Goal: Transaction & Acquisition: Book appointment/travel/reservation

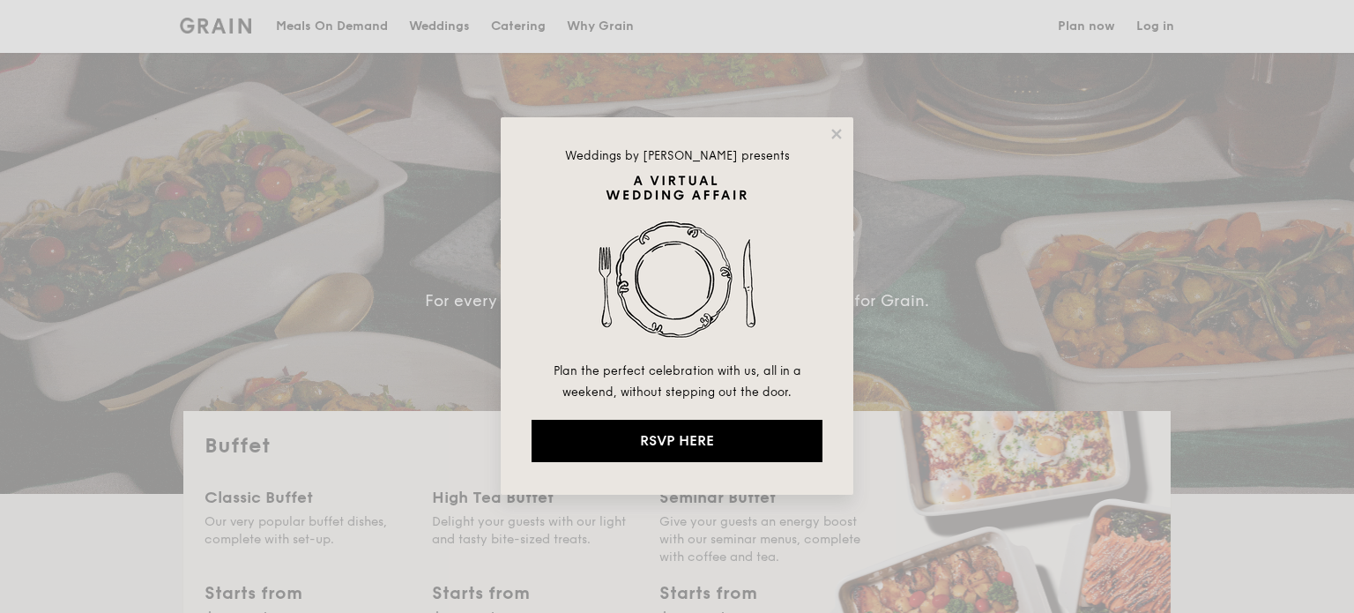
select select
click at [836, 137] on icon at bounding box center [837, 134] width 16 height 16
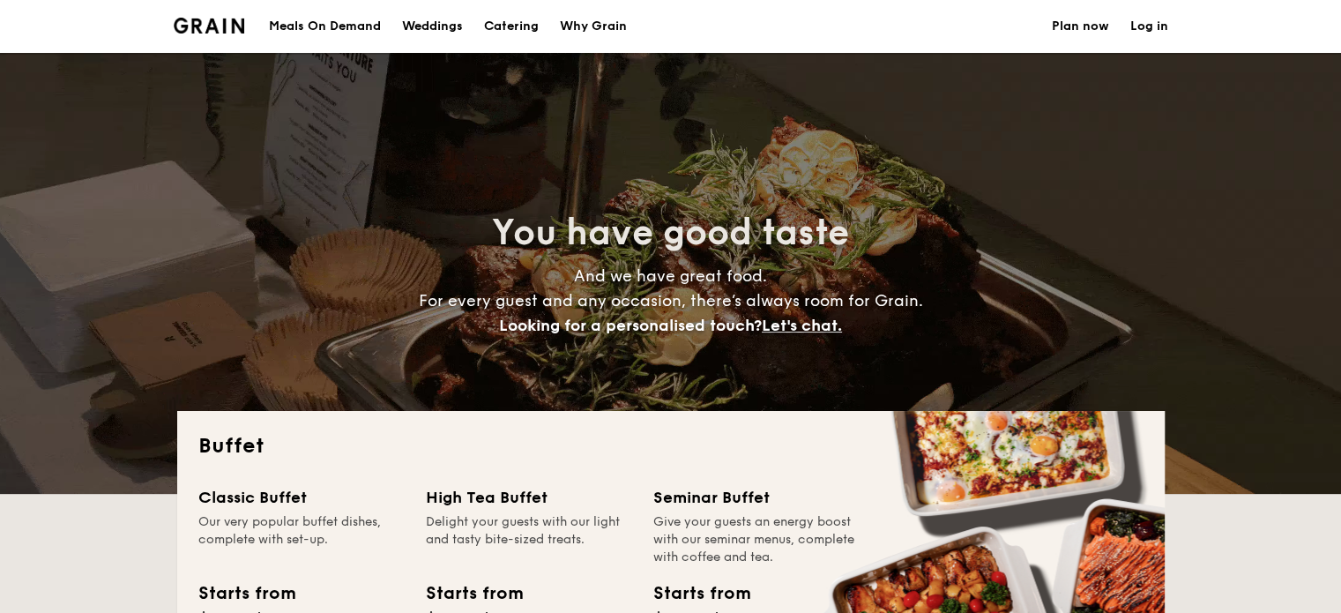
click at [499, 29] on h1 "Catering" at bounding box center [511, 26] width 55 height 53
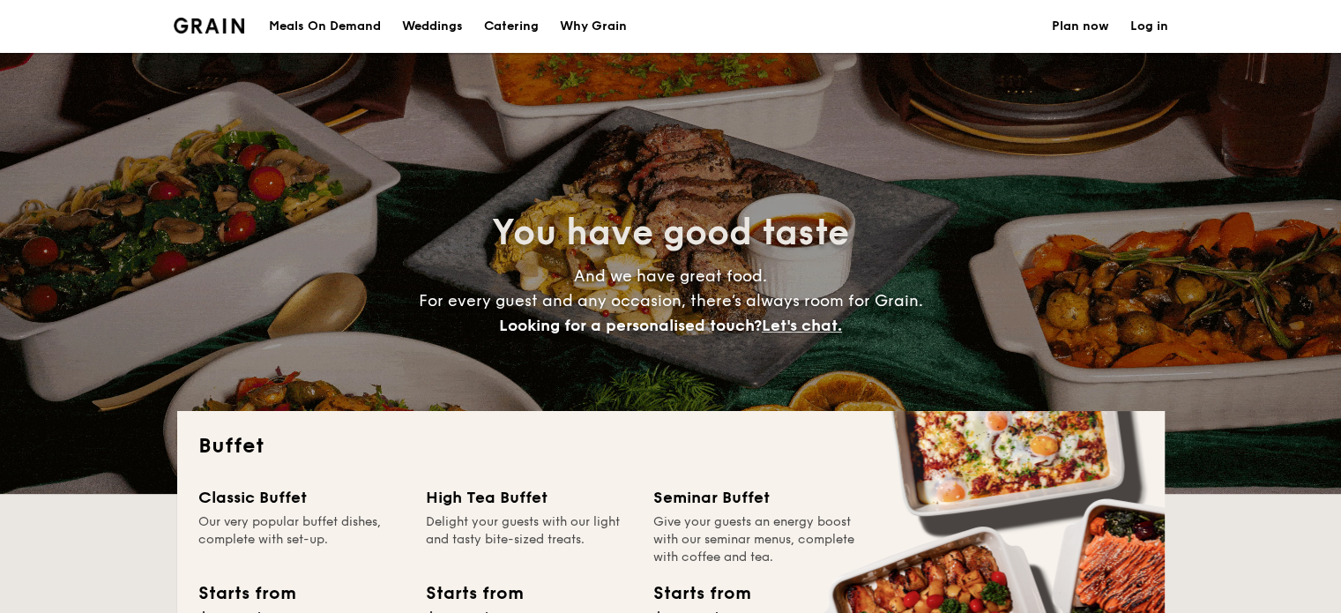
click at [499, 29] on h1 "Catering" at bounding box center [511, 26] width 55 height 53
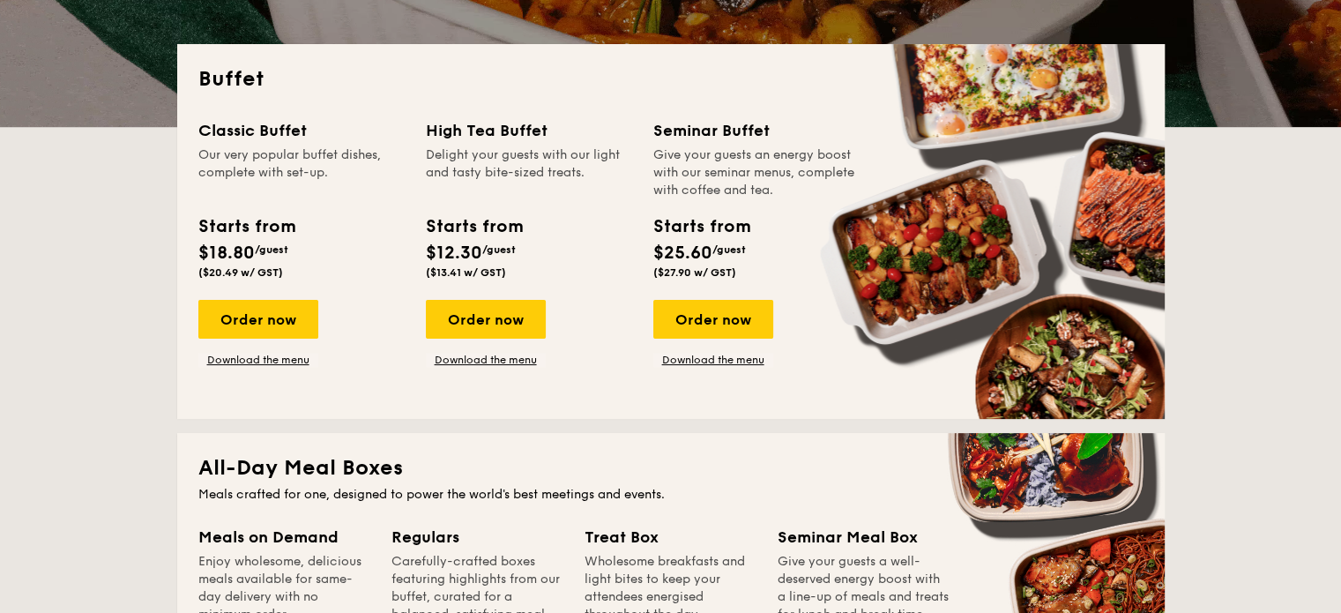
scroll to position [356, 0]
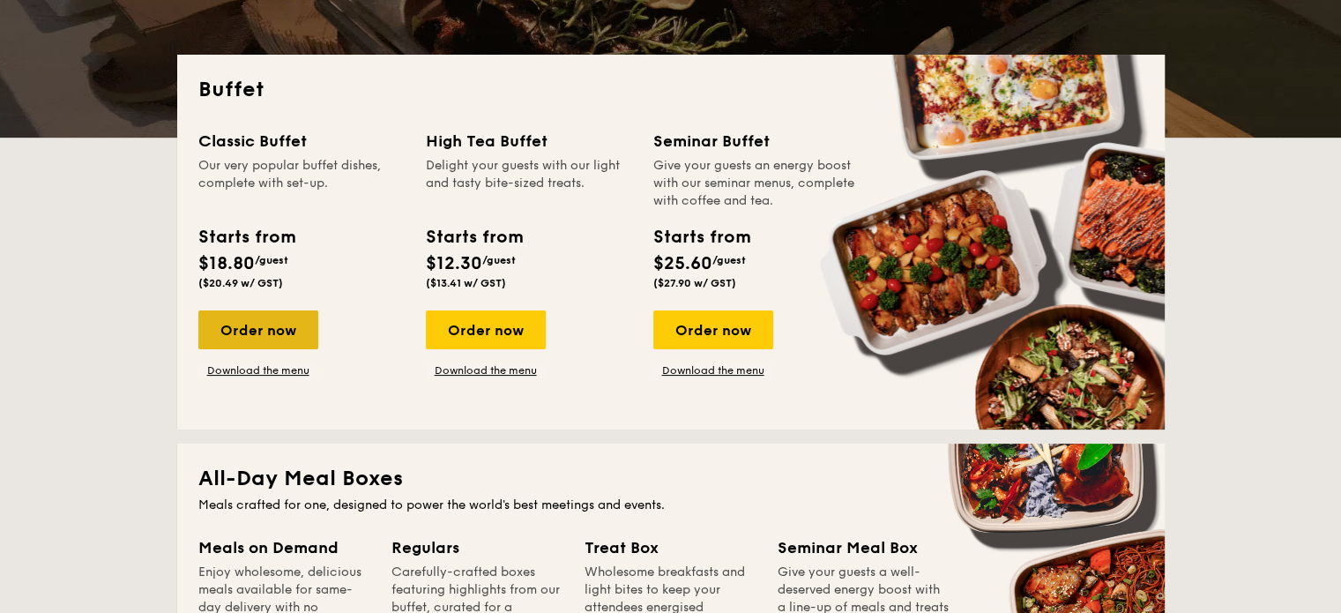
click at [273, 341] on div "Order now" at bounding box center [258, 329] width 120 height 39
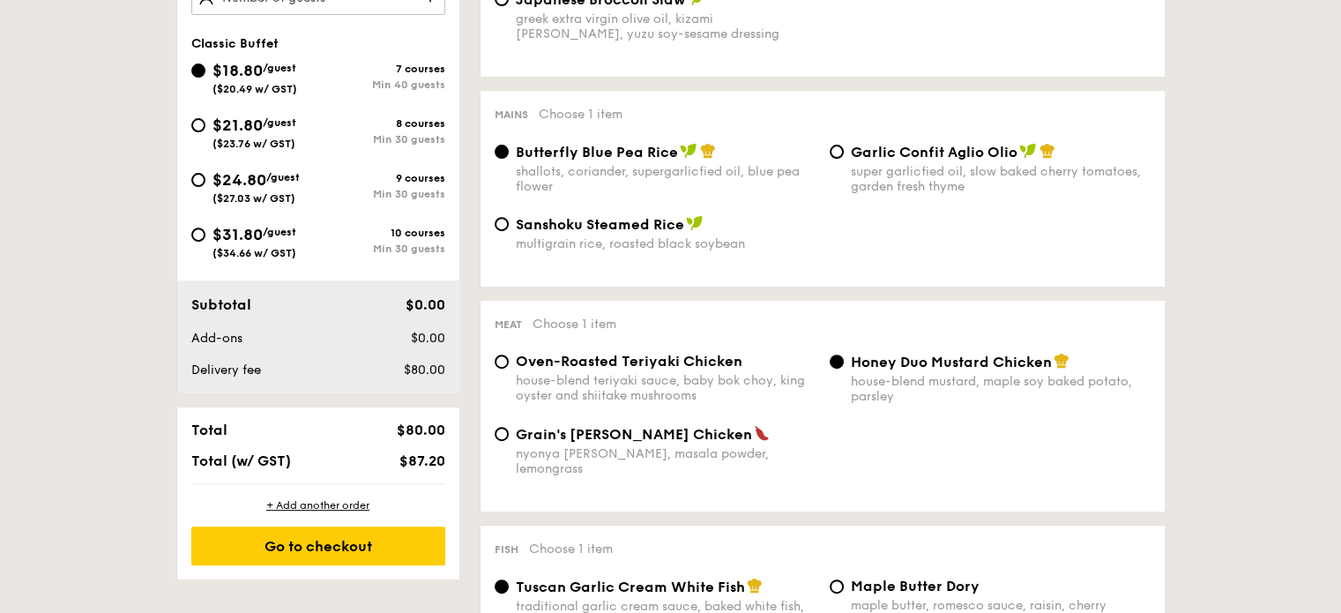
scroll to position [631, 0]
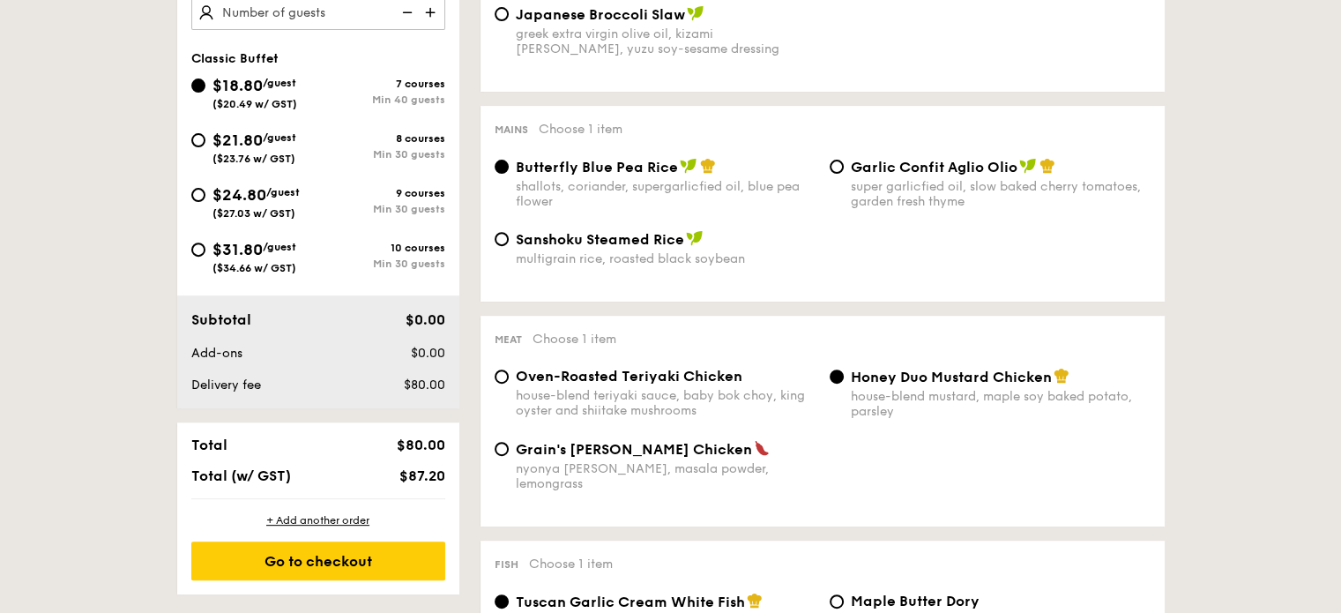
click at [214, 146] on span "$21.80" at bounding box center [237, 139] width 50 height 19
click at [205, 146] on input "$21.80 /guest ($23.76 w/ GST) 8 courses Min 30 guests" at bounding box center [198, 140] width 14 height 14
radio input "true"
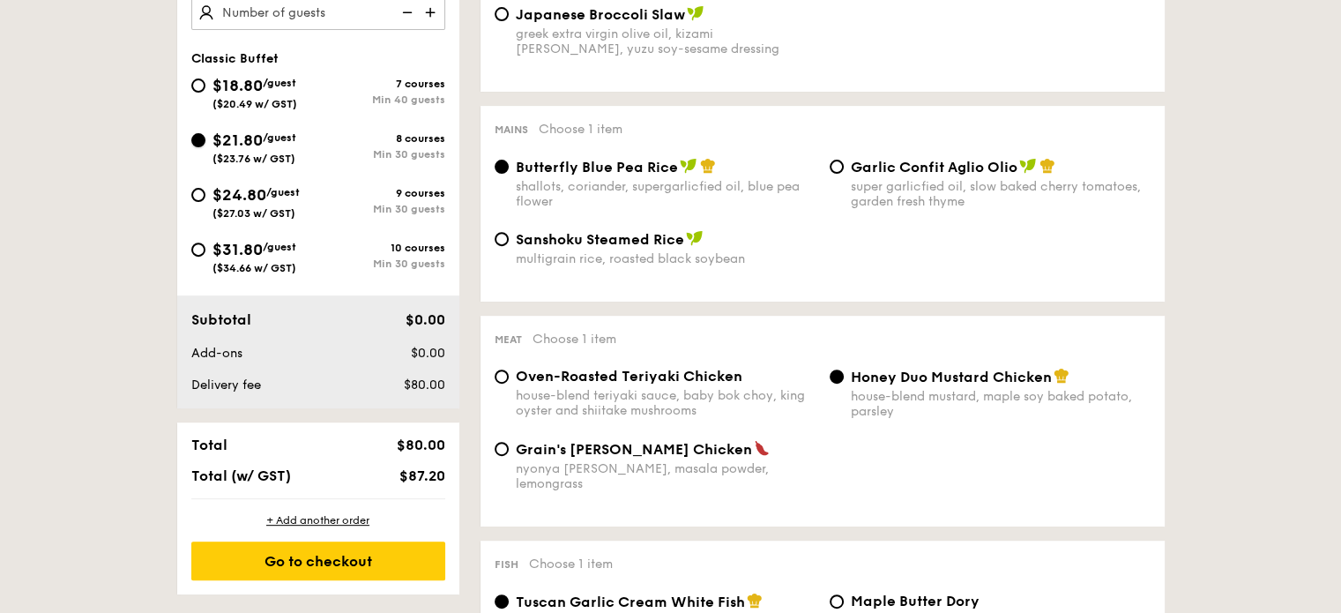
radio input "true"
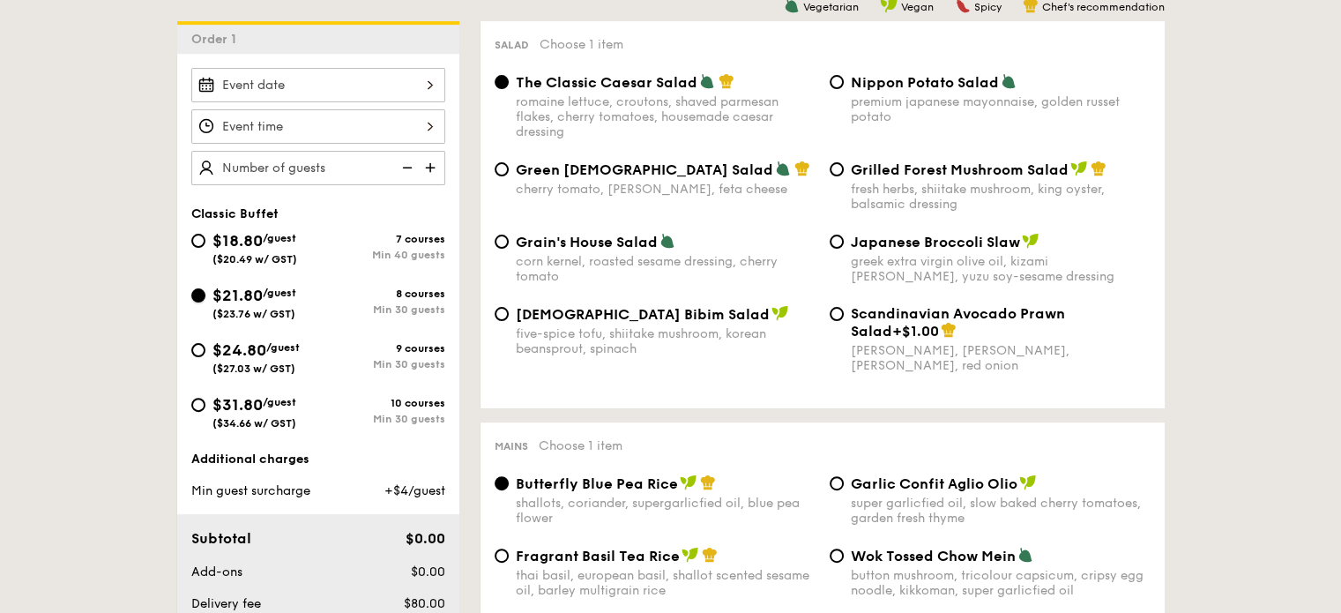
scroll to position [441, 0]
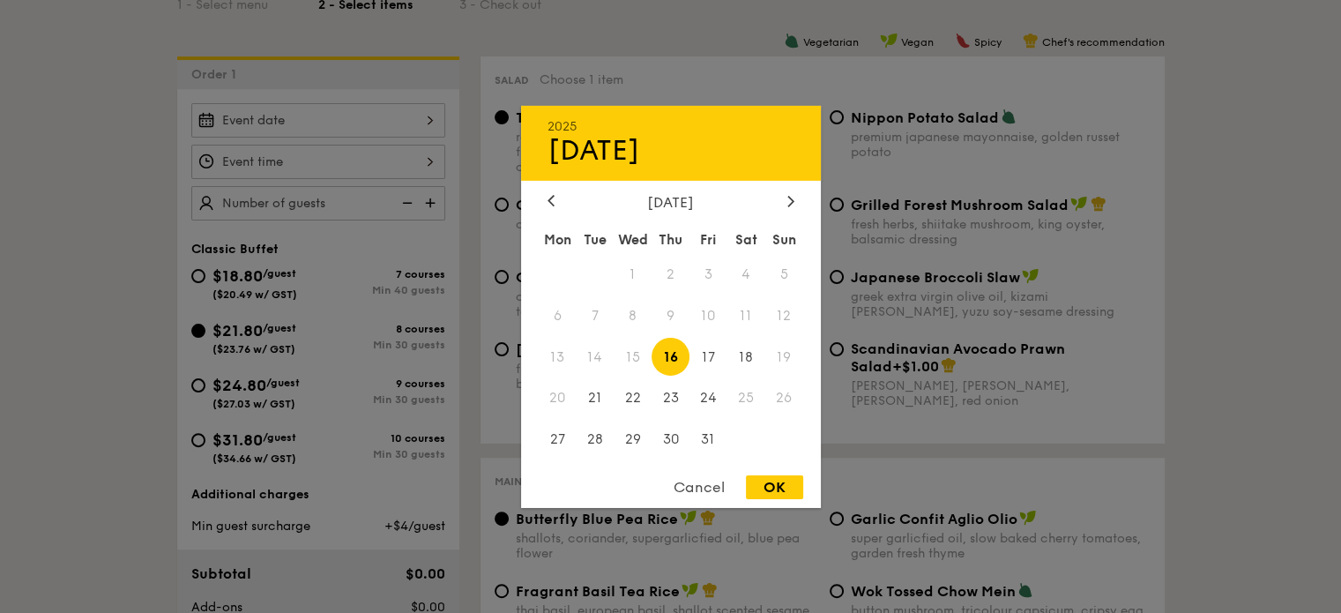
click at [405, 132] on div "2025 Oct [DATE] Tue Wed Thu Fri Sat Sun 1 2 3 4 5 6 7 8 9 10 11 12 13 14 15 16 …" at bounding box center [318, 120] width 254 height 34
click at [740, 397] on span "25" at bounding box center [746, 398] width 38 height 38
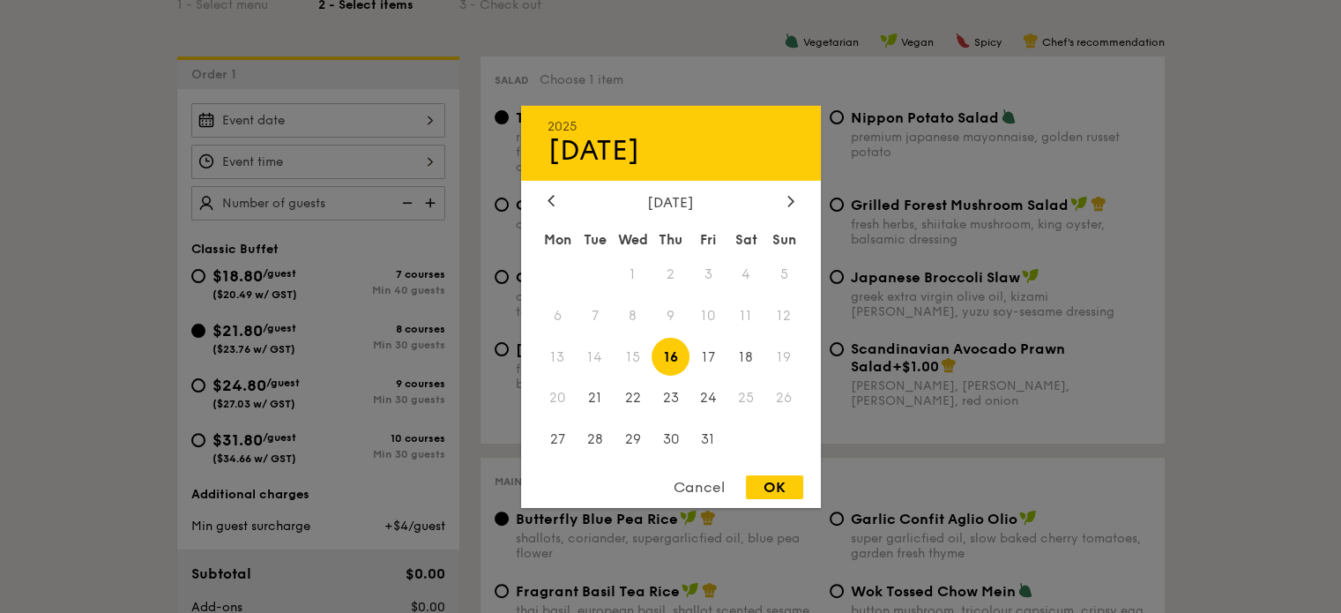
click at [787, 405] on span "26" at bounding box center [784, 398] width 38 height 38
click at [781, 398] on span "26" at bounding box center [784, 398] width 38 height 38
